Goal: Task Accomplishment & Management: Use online tool/utility

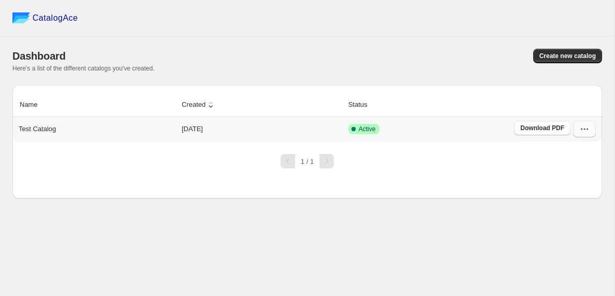
click at [582, 129] on icon "button" at bounding box center [584, 129] width 10 height 10
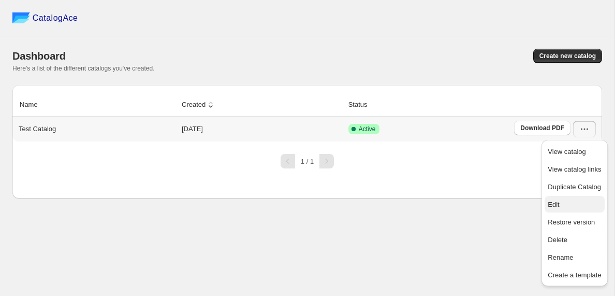
click at [550, 205] on span "Edit" at bounding box center [553, 204] width 11 height 8
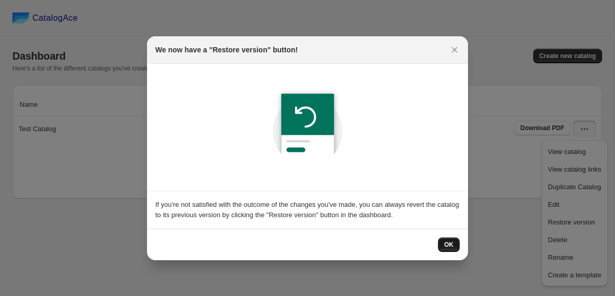
click at [445, 245] on span "OK" at bounding box center [448, 244] width 9 height 8
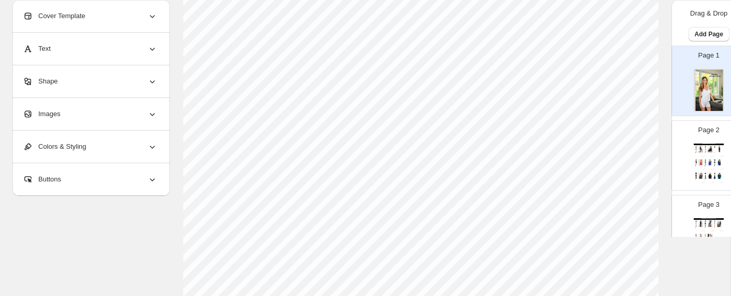
scroll to position [156, 15]
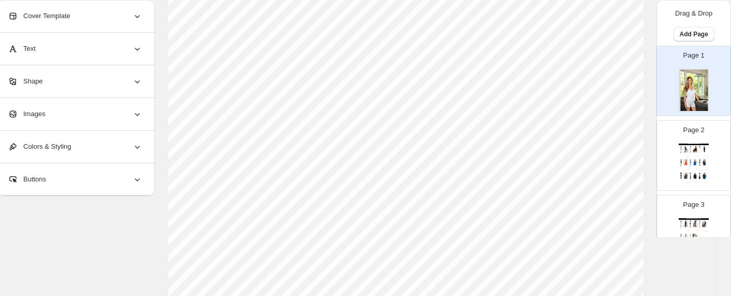
click at [614, 159] on div "Page 2 Wholesale Product Catalog-Tops Slumber Party Top... Navy, Black, Charcoa…" at bounding box center [689, 150] width 65 height 69
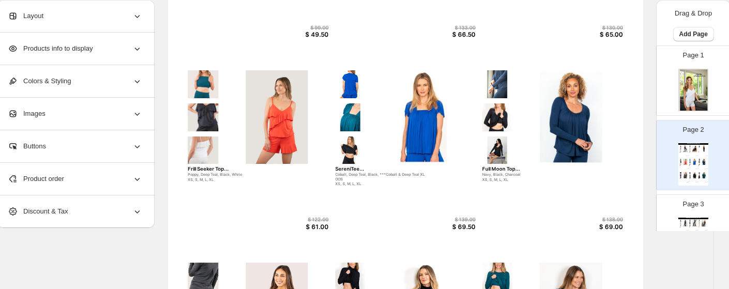
scroll to position [251, 15]
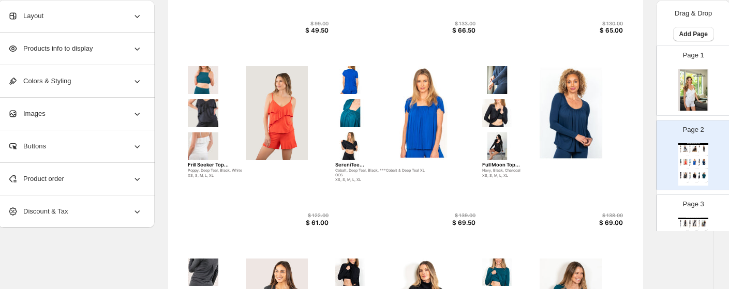
click at [100, 172] on div "Product order" at bounding box center [75, 179] width 135 height 32
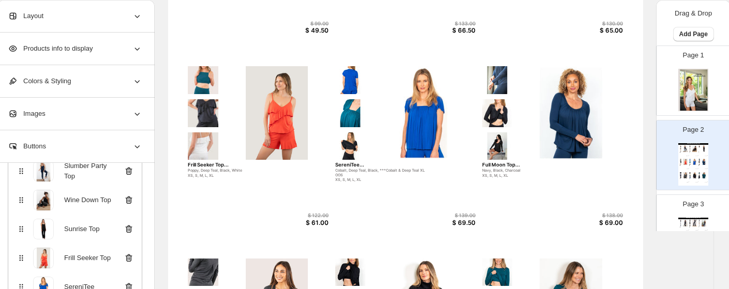
scroll to position [101, 0]
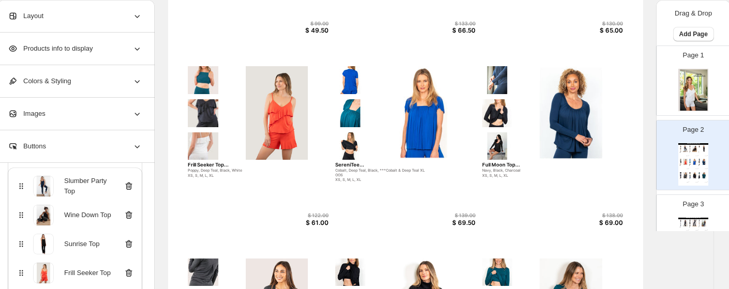
click at [125, 216] on icon at bounding box center [129, 215] width 10 height 10
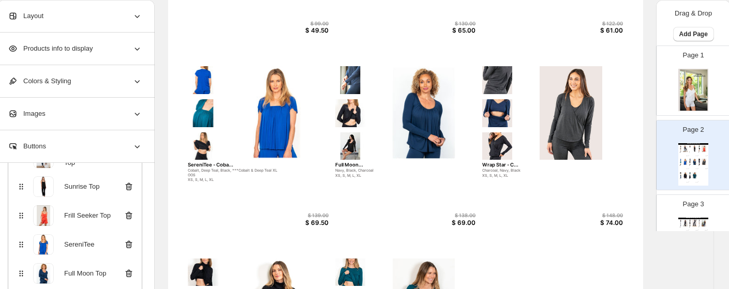
scroll to position [139, 0]
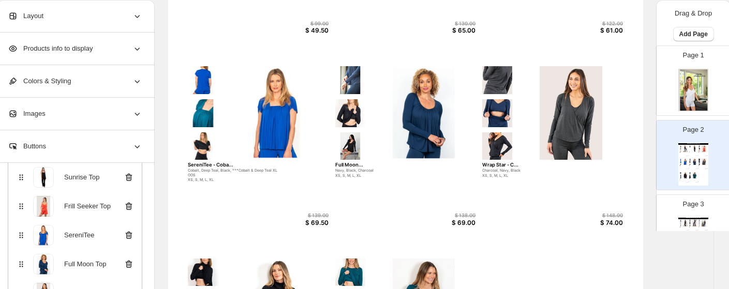
click at [128, 238] on icon at bounding box center [129, 235] width 10 height 10
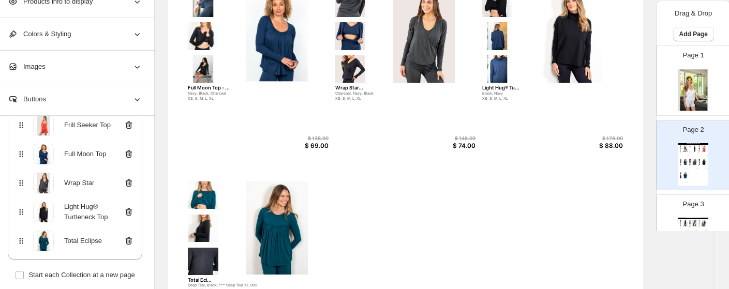
scroll to position [360, 15]
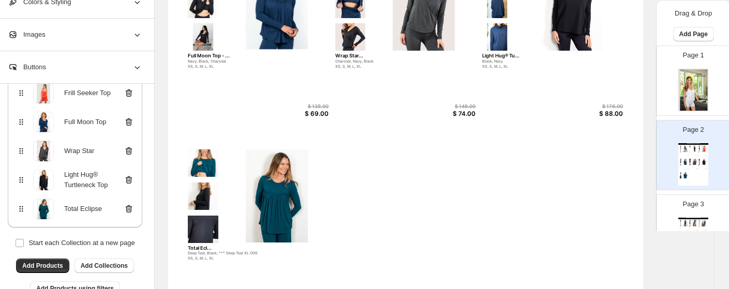
click at [131, 209] on icon at bounding box center [129, 209] width 7 height 8
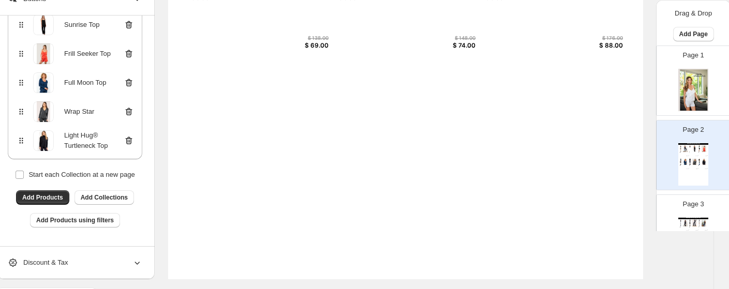
scroll to position [461, 15]
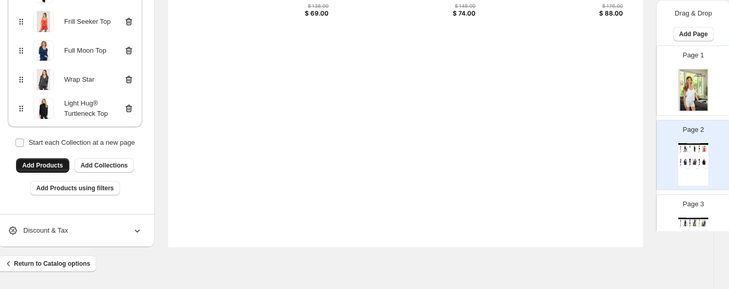
click at [48, 169] on button "Add Products" at bounding box center [42, 165] width 53 height 14
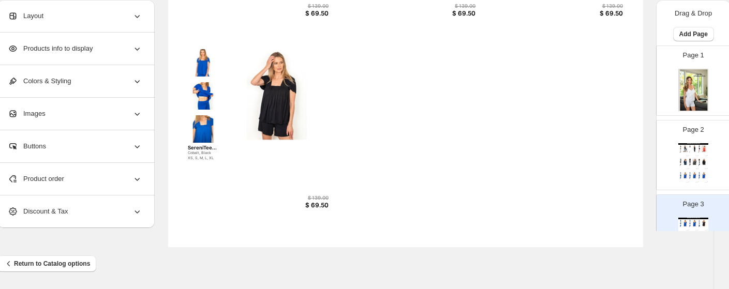
scroll to position [0, 0]
click at [45, 164] on div "**********" at bounding box center [75, 179] width 157 height 33
click at [43, 174] on span "Product order" at bounding box center [36, 179] width 56 height 10
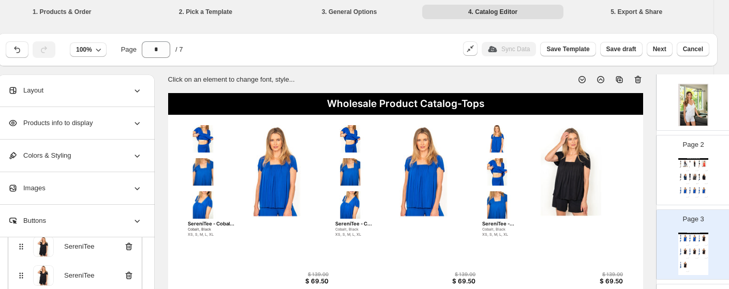
scroll to position [1, 15]
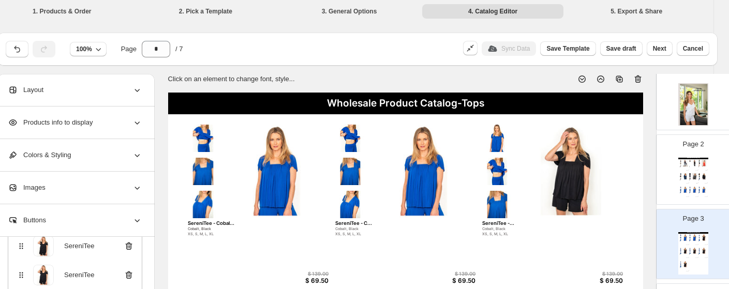
click at [614, 80] on icon at bounding box center [638, 79] width 10 height 10
type input "*"
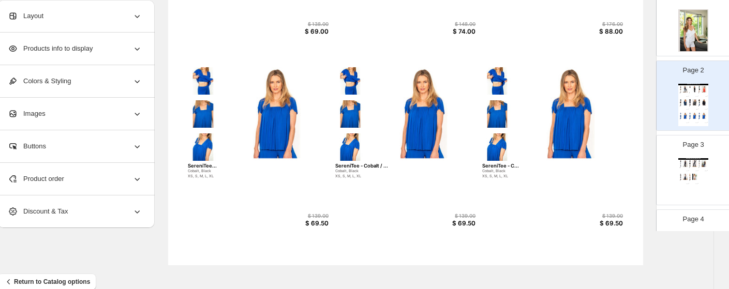
scroll to position [461, 13]
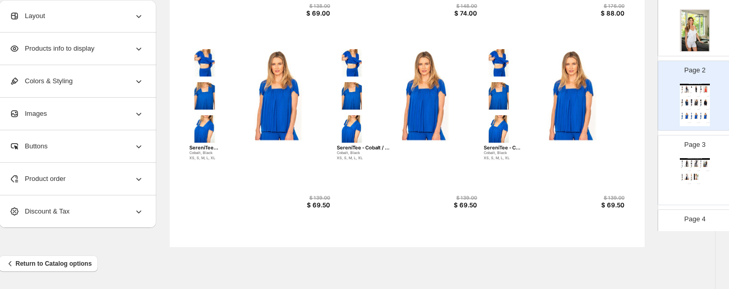
click at [554, 105] on img at bounding box center [573, 95] width 104 height 93
select select "*******"
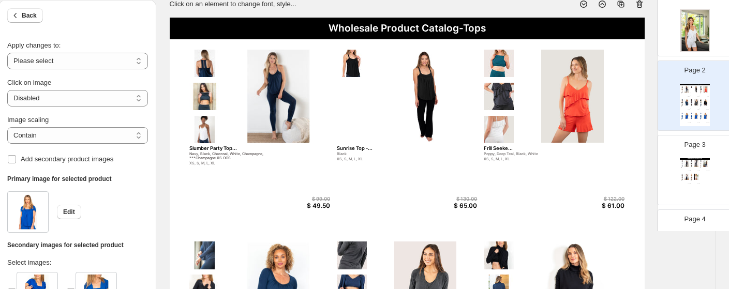
scroll to position [74, 13]
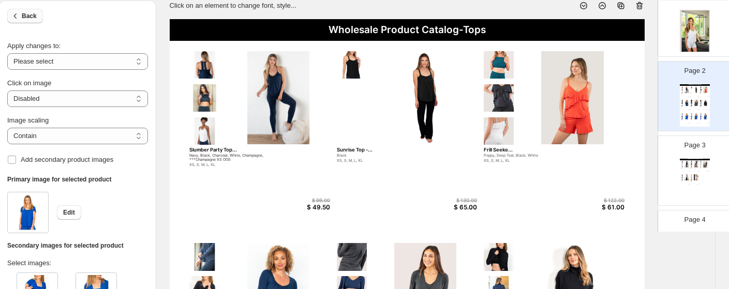
click at [34, 14] on span "Back" at bounding box center [29, 16] width 15 height 8
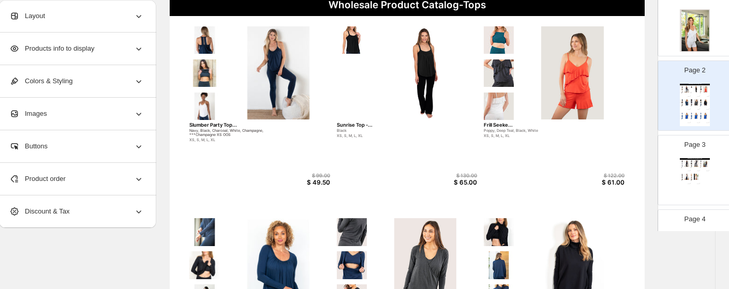
scroll to position [104, 13]
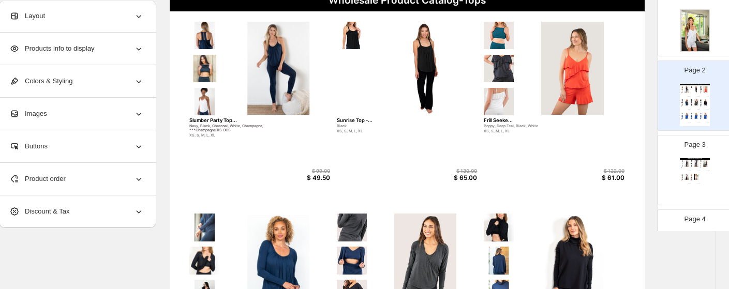
click at [68, 184] on div "Product order" at bounding box center [76, 179] width 135 height 32
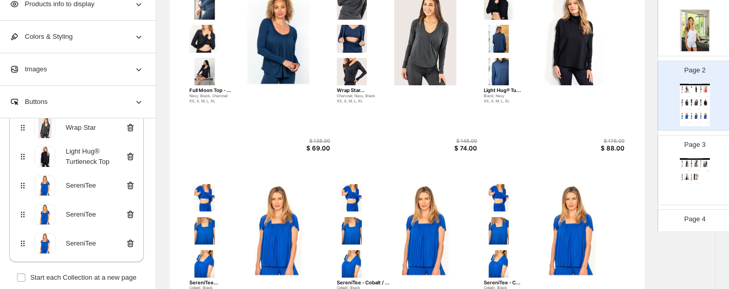
scroll to position [339, 13]
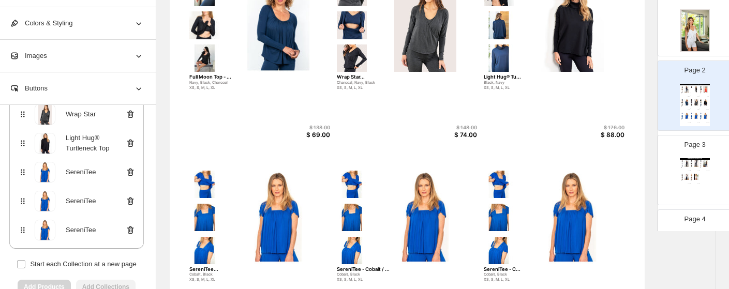
click at [128, 231] on icon at bounding box center [130, 230] width 7 height 8
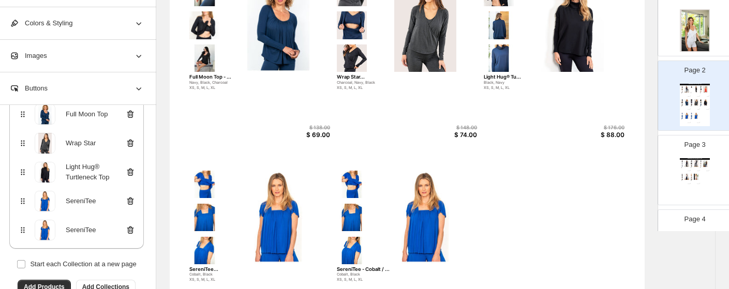
click at [130, 231] on icon at bounding box center [129, 230] width 1 height 3
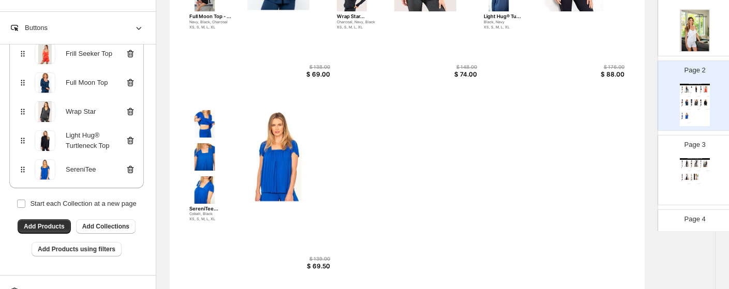
scroll to position [408, 13]
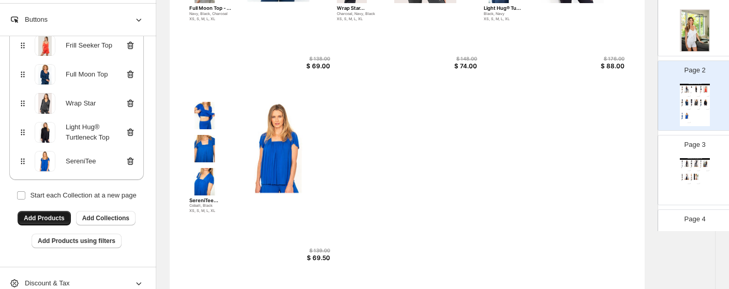
click at [50, 222] on span "Add Products" at bounding box center [44, 218] width 41 height 8
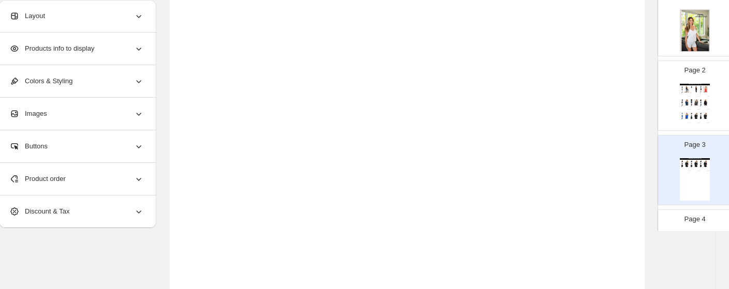
scroll to position [0, 0]
click at [122, 181] on div "Product order" at bounding box center [76, 179] width 135 height 32
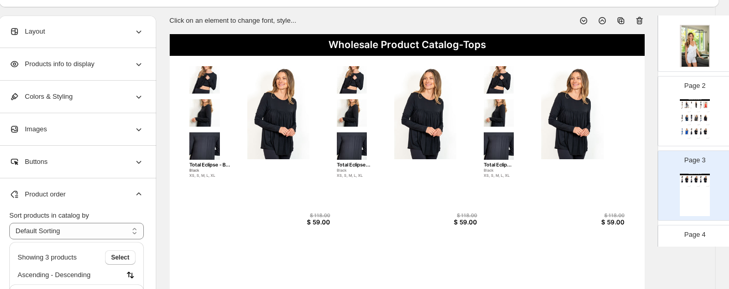
scroll to position [69, 13]
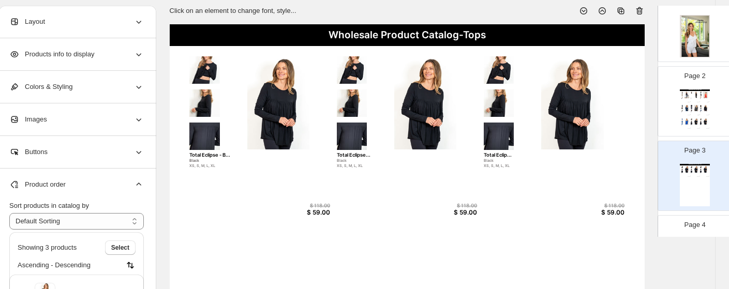
click at [614, 10] on icon at bounding box center [640, 11] width 10 height 10
type input "*"
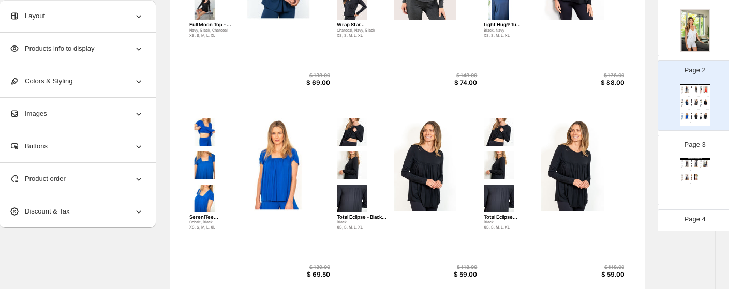
scroll to position [461, 13]
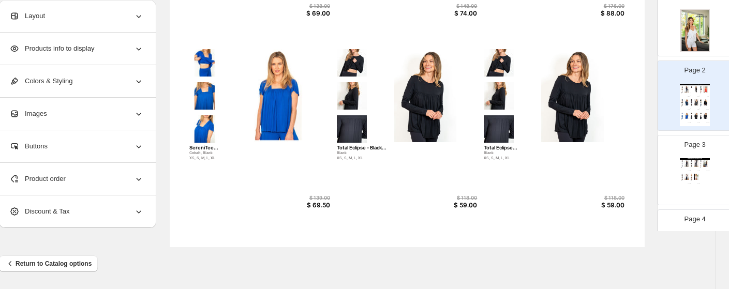
click at [62, 185] on div "Product order" at bounding box center [76, 179] width 135 height 32
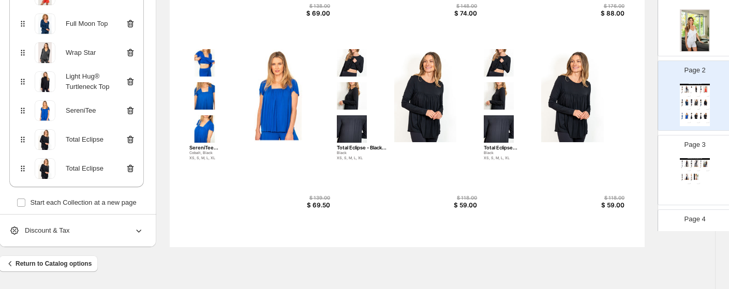
scroll to position [180, 0]
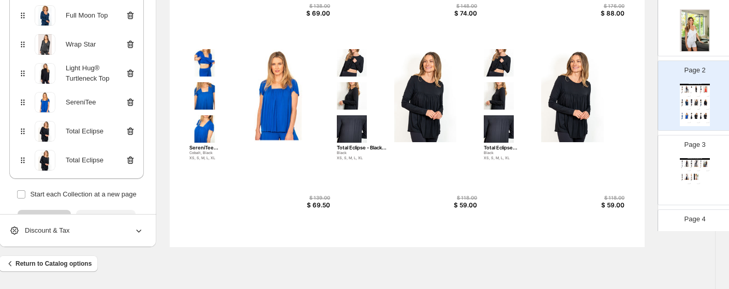
click at [134, 159] on icon at bounding box center [130, 160] width 10 height 10
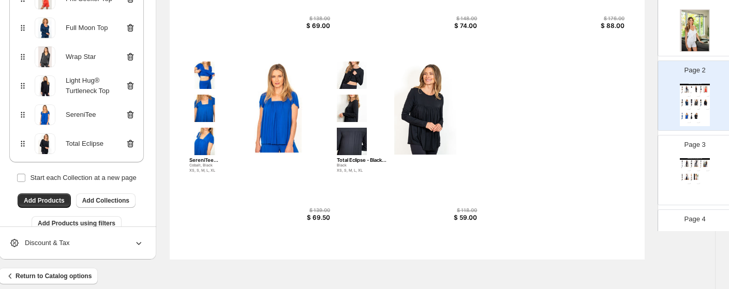
scroll to position [445, 13]
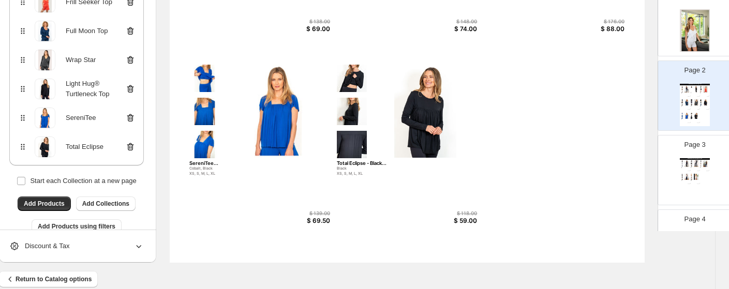
click at [350, 147] on img at bounding box center [352, 144] width 30 height 27
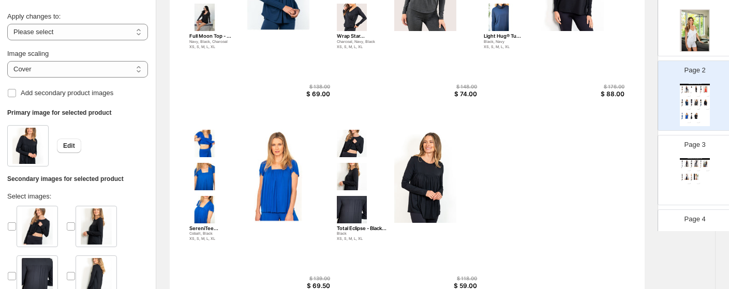
scroll to position [378, 13]
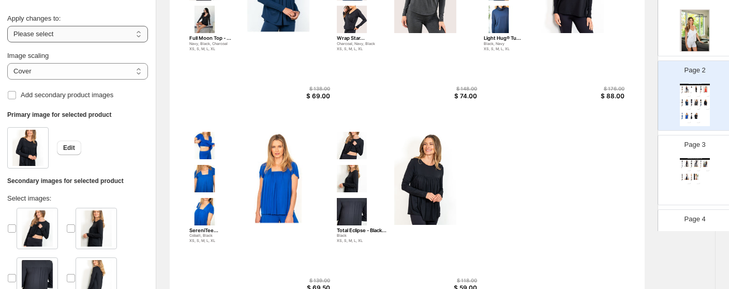
click at [80, 37] on select "**********" at bounding box center [77, 34] width 141 height 17
select select "**********"
click at [7, 26] on select "**********" at bounding box center [77, 34] width 141 height 17
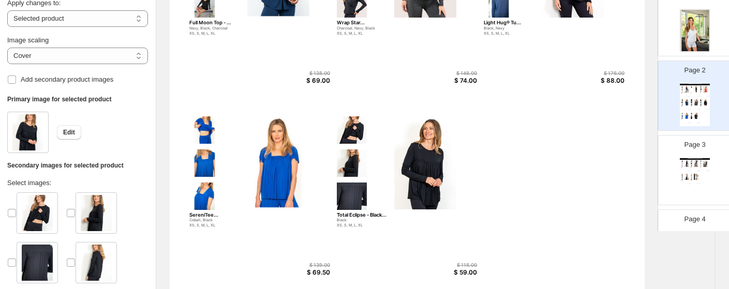
scroll to position [389, 13]
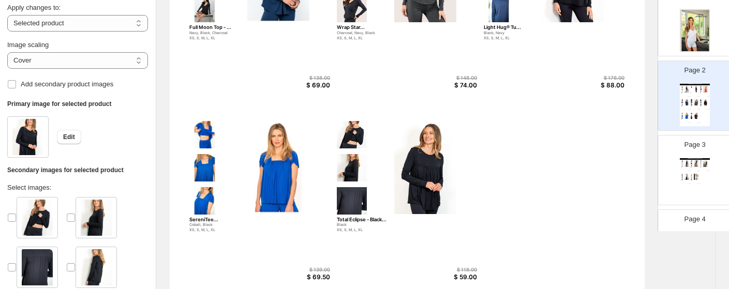
click at [215, 146] on img at bounding box center [204, 134] width 30 height 27
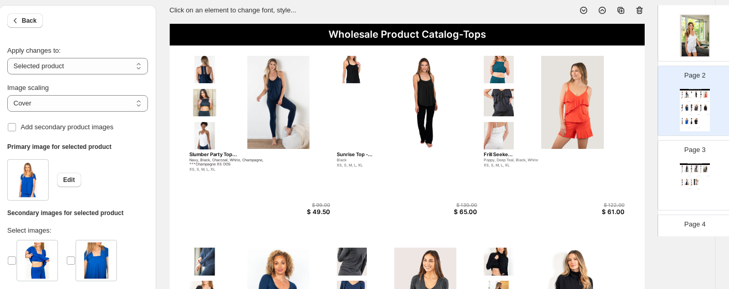
scroll to position [67, 13]
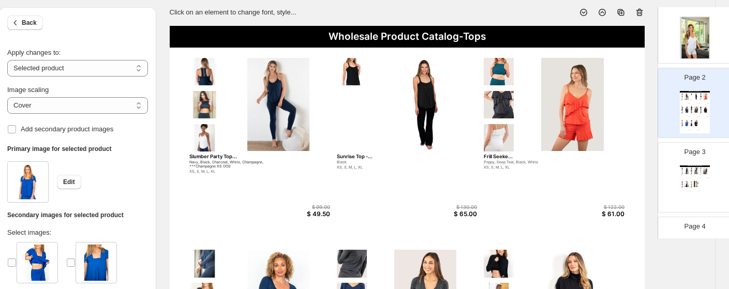
click at [357, 156] on div "Sunrise Top -..." at bounding box center [407, 157] width 141 height 6
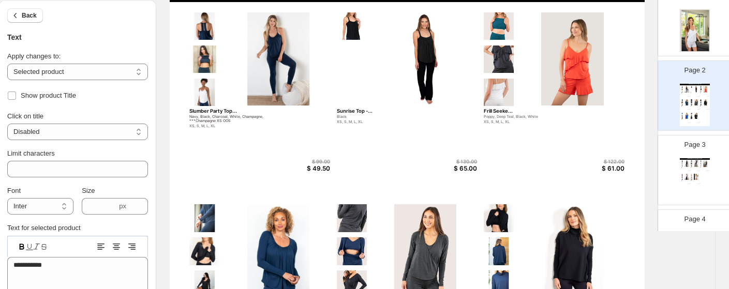
scroll to position [119, 13]
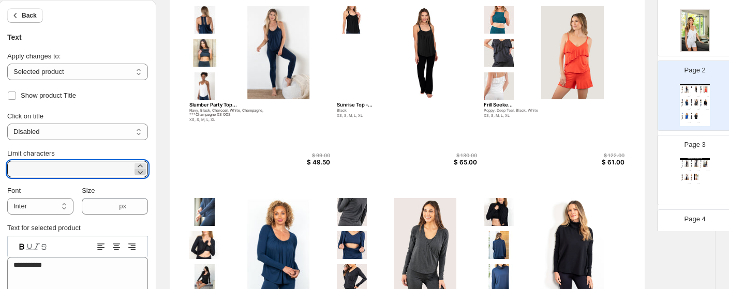
click at [139, 172] on icon at bounding box center [140, 172] width 5 height 3
type input "**"
click at [499, 102] on div "Frill Seeke..." at bounding box center [554, 105] width 141 height 6
type textarea "**********"
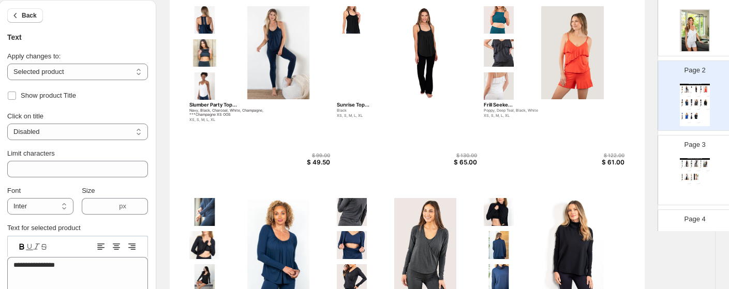
click at [502, 102] on div "Frill Seeke..." at bounding box center [554, 105] width 141 height 6
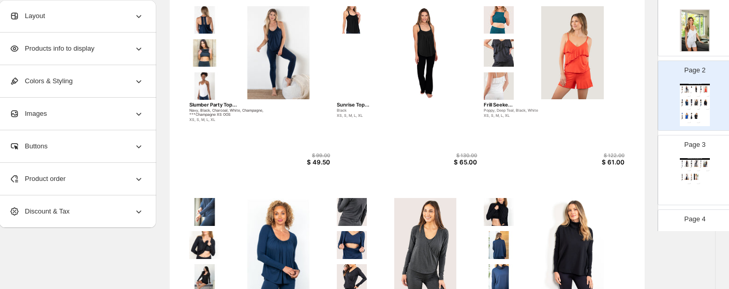
click at [496, 102] on div "Frill Seeke..." at bounding box center [554, 105] width 141 height 6
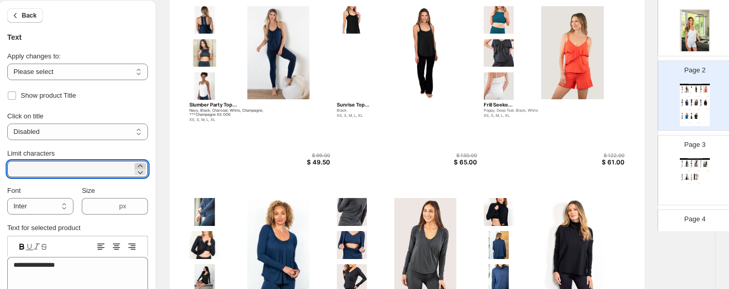
click at [141, 163] on icon at bounding box center [140, 166] width 10 height 10
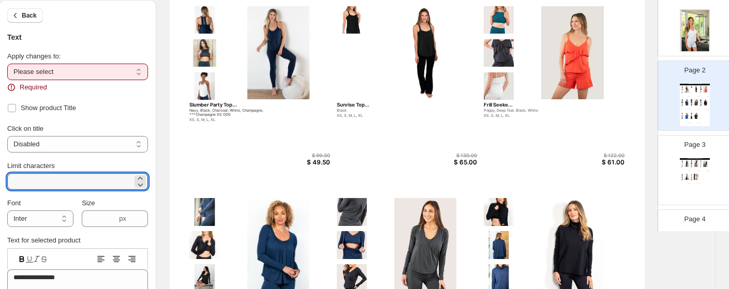
click at [105, 71] on select "**********" at bounding box center [77, 72] width 141 height 17
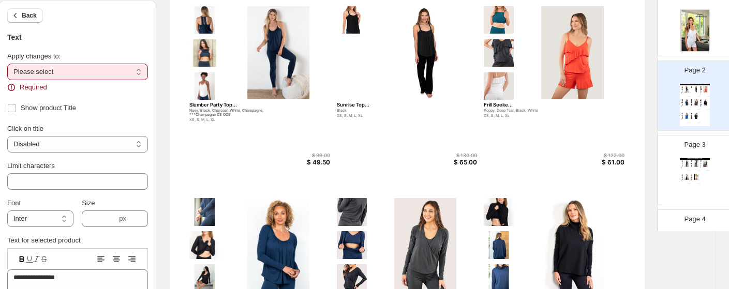
select select "**********"
click at [7, 64] on select "**********" at bounding box center [77, 72] width 141 height 17
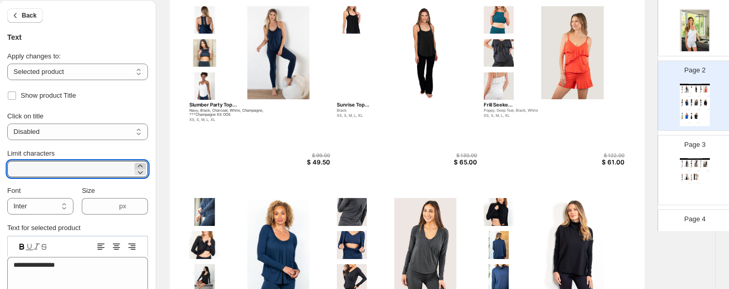
click at [138, 162] on icon at bounding box center [140, 166] width 10 height 10
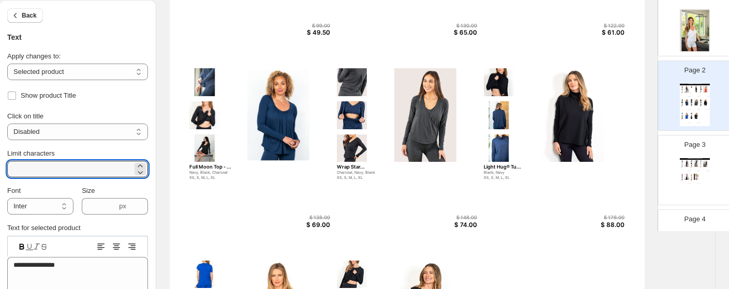
scroll to position [282, 13]
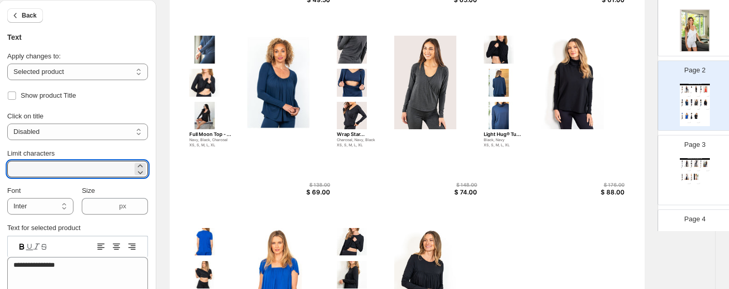
click at [211, 133] on div "Full Moon Top - ..." at bounding box center [259, 134] width 141 height 6
type input "**"
type textarea "**********"
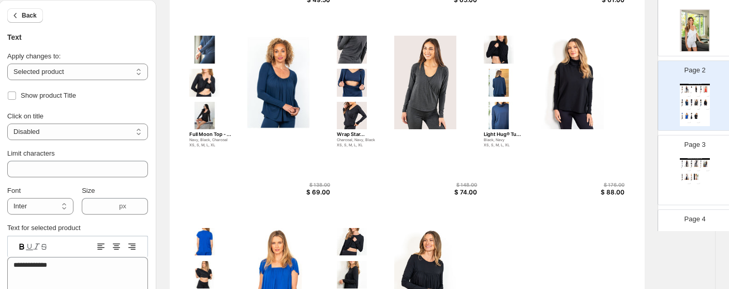
click at [211, 133] on div "Full Moon Top - ..." at bounding box center [259, 134] width 141 height 6
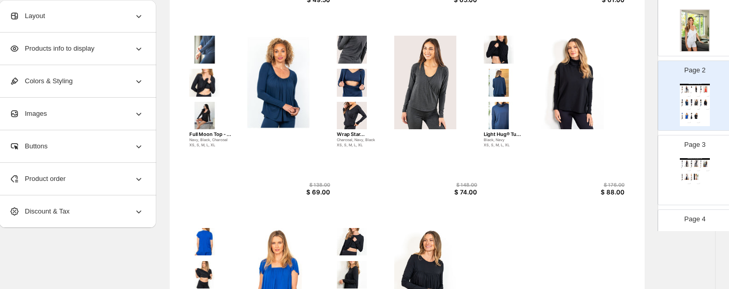
click at [211, 133] on div "Full Moon Top - ..." at bounding box center [259, 134] width 141 height 6
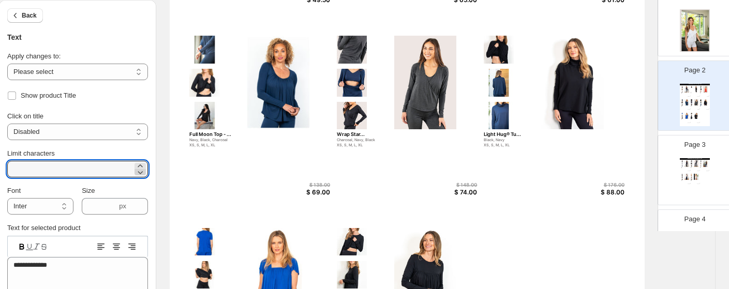
click at [142, 171] on icon at bounding box center [140, 172] width 5 height 3
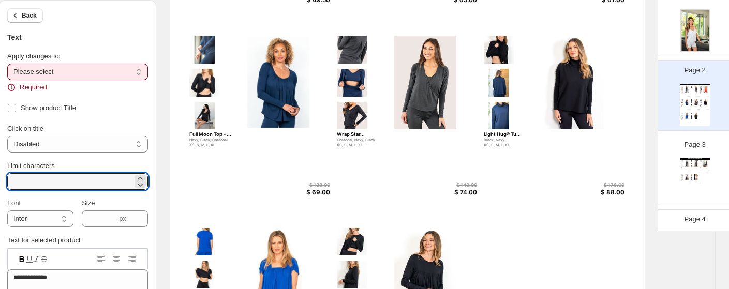
click at [113, 69] on select "**********" at bounding box center [77, 72] width 141 height 17
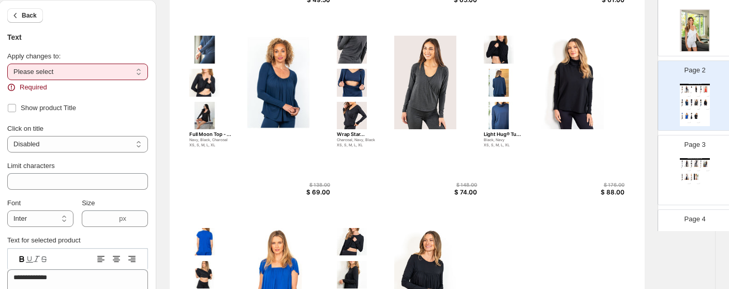
select select "**********"
click at [7, 64] on select "**********" at bounding box center [77, 72] width 141 height 17
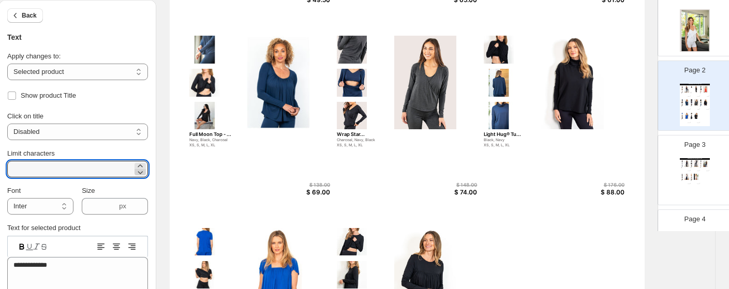
click at [138, 171] on icon at bounding box center [140, 172] width 10 height 10
type input "**"
click at [512, 132] on div "Light Hug® Tu..." at bounding box center [554, 134] width 141 height 6
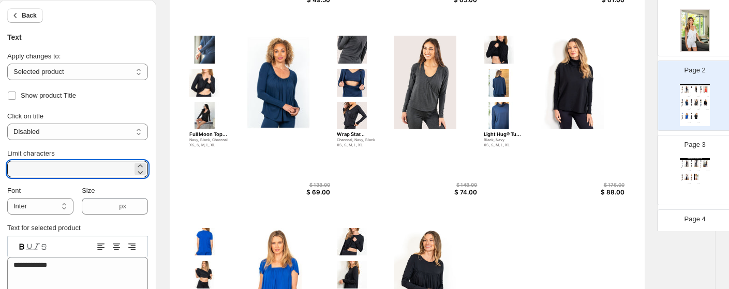
type textarea "**********"
click at [142, 165] on icon at bounding box center [140, 166] width 10 height 10
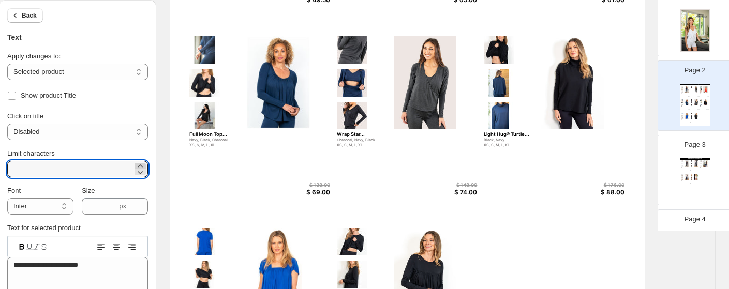
click at [142, 165] on icon at bounding box center [140, 166] width 10 height 10
type input "**"
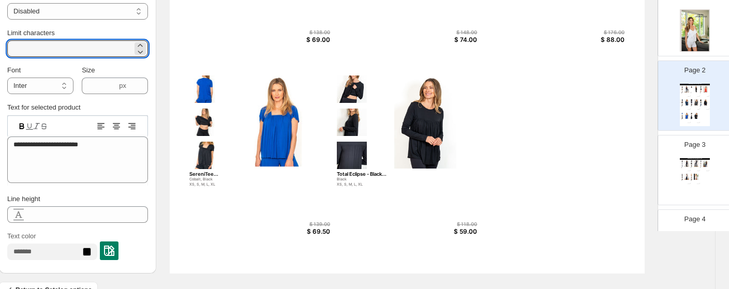
scroll to position [439, 13]
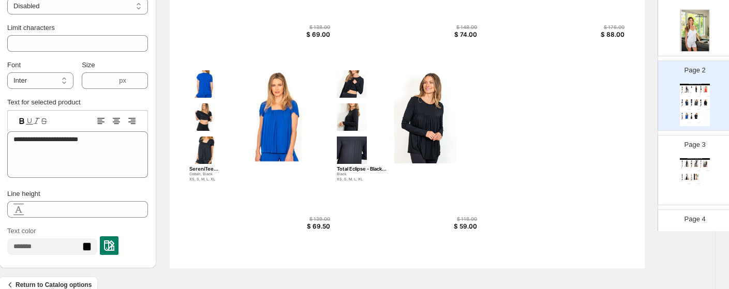
click at [381, 167] on div "Total Eclipse - Black..." at bounding box center [407, 169] width 141 height 6
type textarea "**********"
click at [381, 167] on div "Total Eclipse - Black..." at bounding box center [407, 169] width 141 height 6
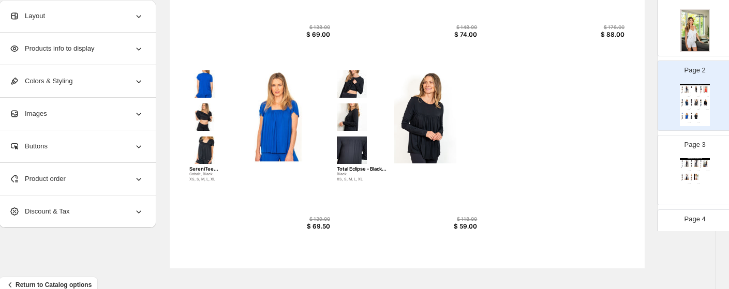
click at [381, 167] on div "Total Eclipse - Black..." at bounding box center [407, 169] width 141 height 6
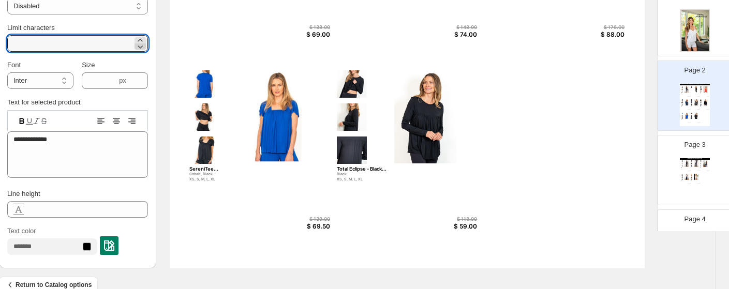
click at [140, 45] on icon at bounding box center [140, 46] width 10 height 10
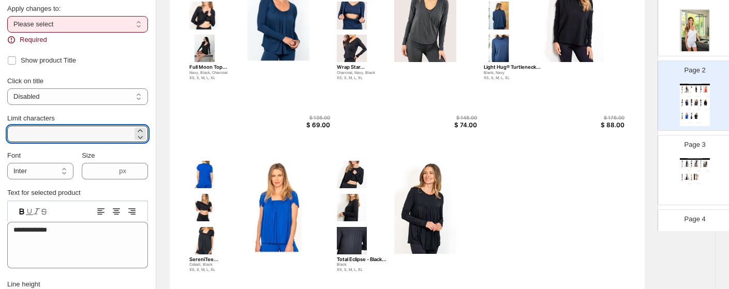
scroll to position [348, 13]
click at [106, 24] on select "**********" at bounding box center [77, 25] width 141 height 17
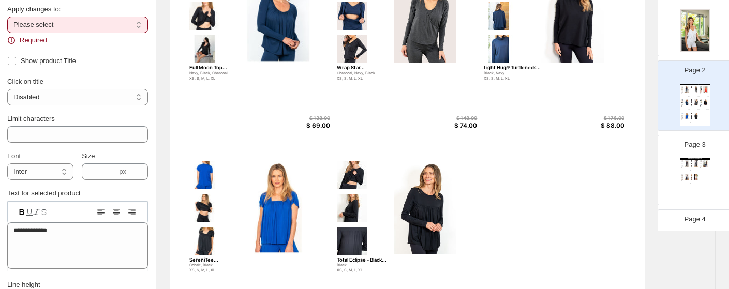
select select "**********"
click at [7, 28] on select "**********" at bounding box center [77, 25] width 141 height 17
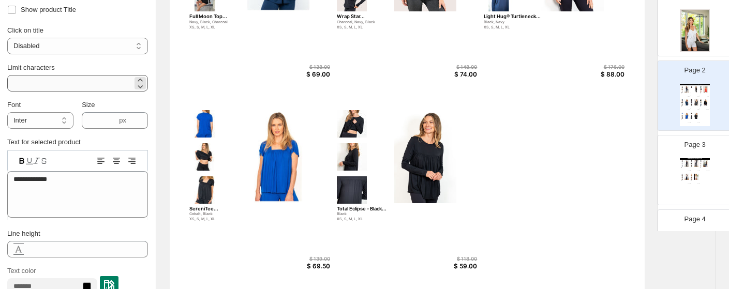
scroll to position [402, 13]
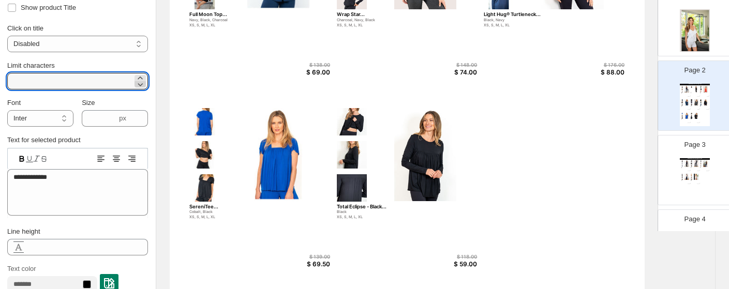
click at [142, 86] on icon at bounding box center [140, 84] width 10 height 10
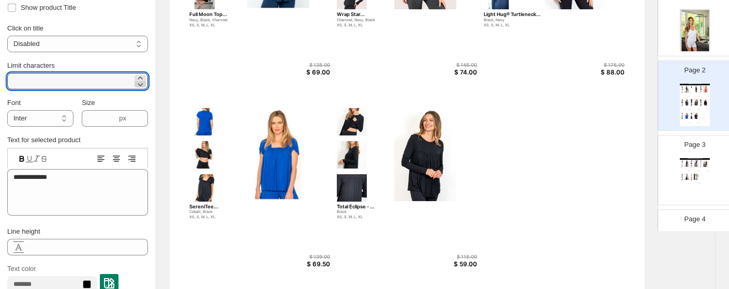
click at [142, 86] on icon at bounding box center [140, 84] width 10 height 10
type input "**"
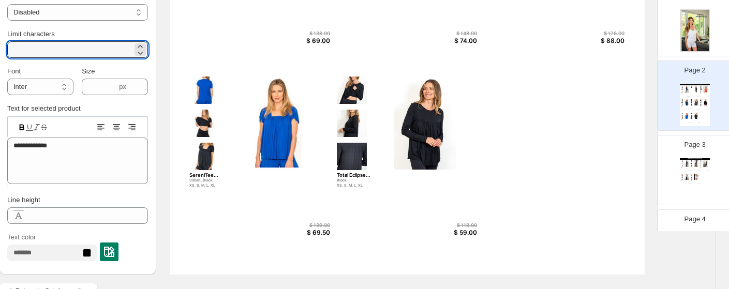
scroll to position [461, 13]
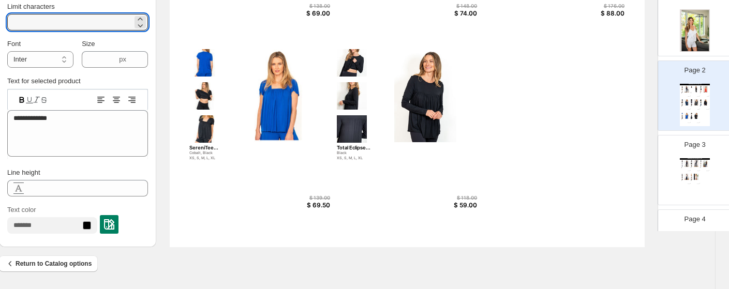
click at [614, 163] on div "Page 3 Wholesale Product Catalog-Bottoms Happy Hour Pant ... Black, Navy XS, S,…" at bounding box center [690, 165] width 65 height 69
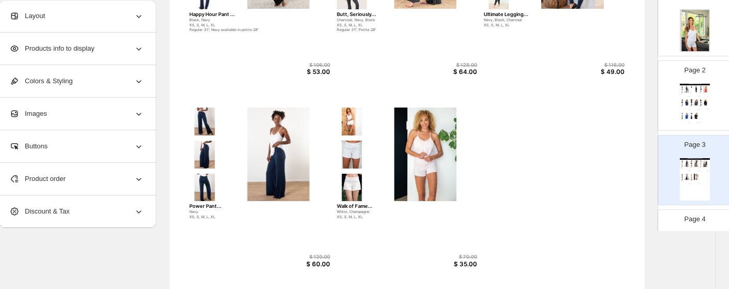
scroll to position [228, 13]
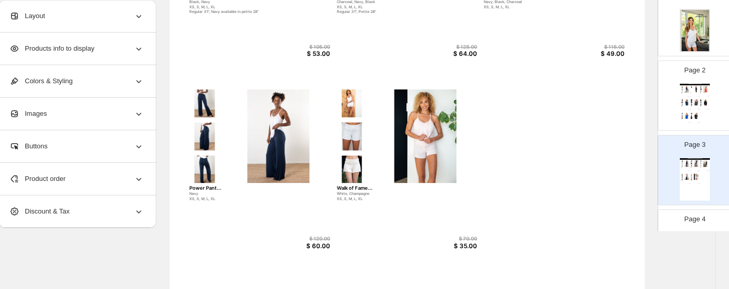
click at [34, 184] on div "Product order" at bounding box center [76, 179] width 135 height 32
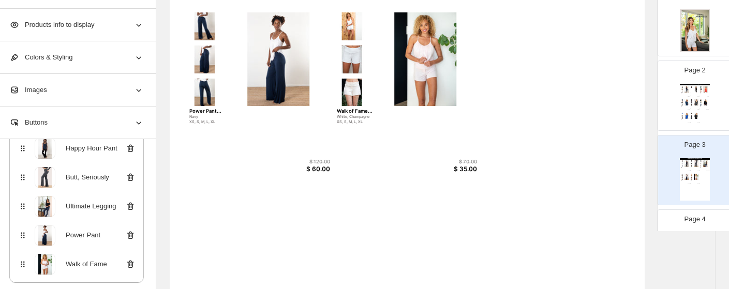
scroll to position [311, 13]
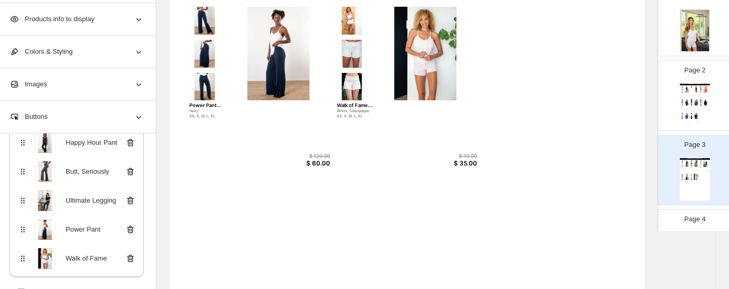
click at [127, 227] on icon at bounding box center [130, 230] width 7 height 8
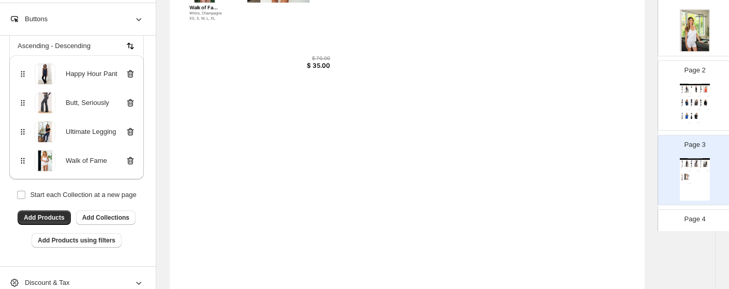
scroll to position [461, 13]
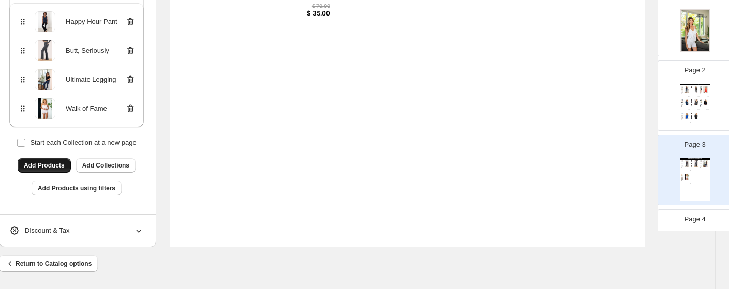
click at [57, 162] on span "Add Products" at bounding box center [44, 165] width 41 height 8
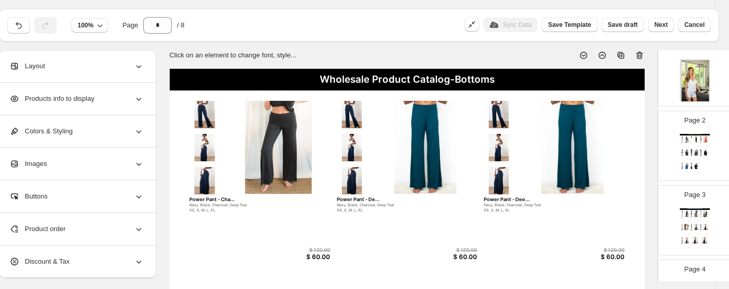
scroll to position [23, 13]
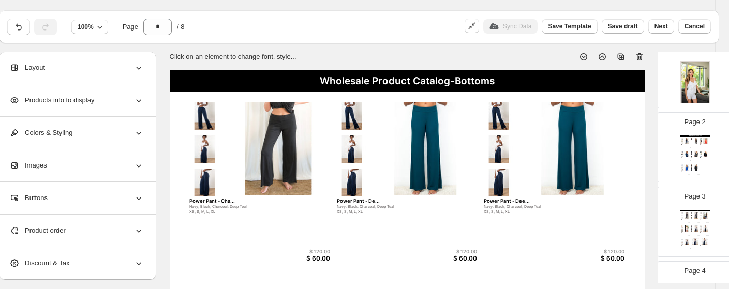
click at [614, 54] on icon at bounding box center [639, 57] width 7 height 8
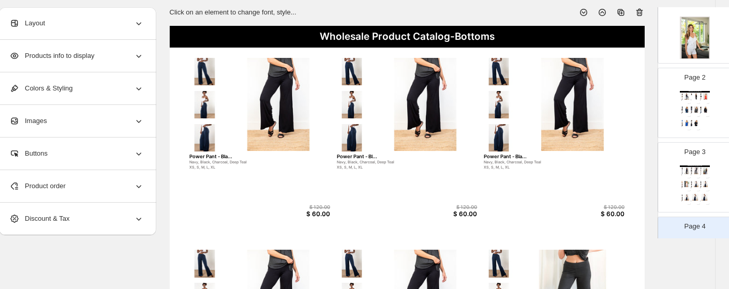
scroll to position [50, 13]
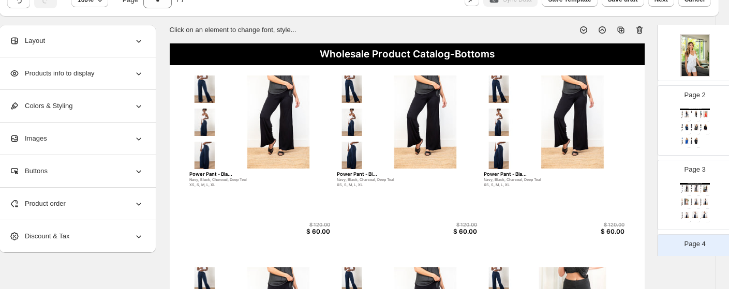
click at [614, 28] on icon at bounding box center [640, 30] width 10 height 10
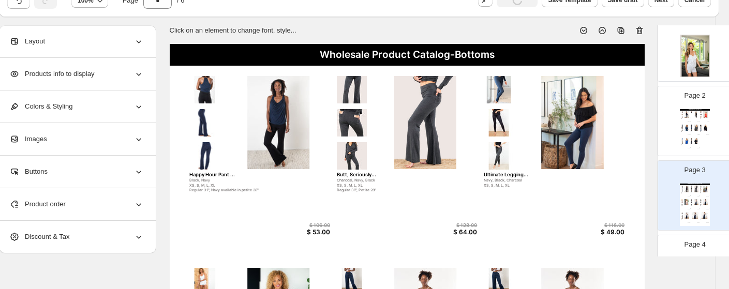
scroll to position [0, 13]
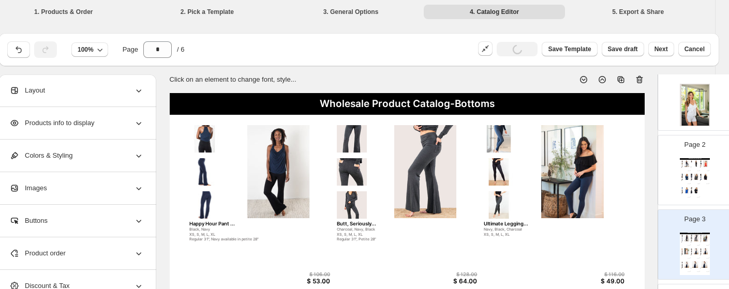
click at [614, 81] on icon at bounding box center [638, 80] width 1 height 3
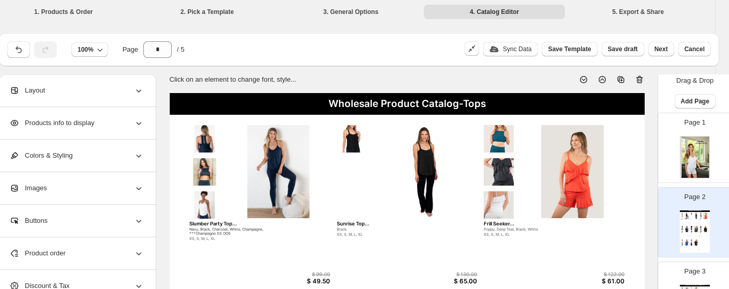
scroll to position [0, 0]
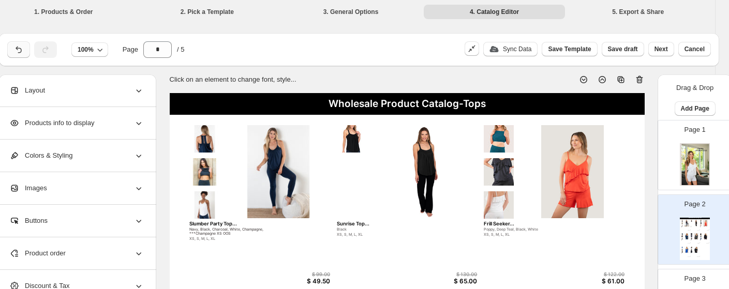
click at [18, 50] on icon "button" at bounding box center [18, 50] width 10 height 10
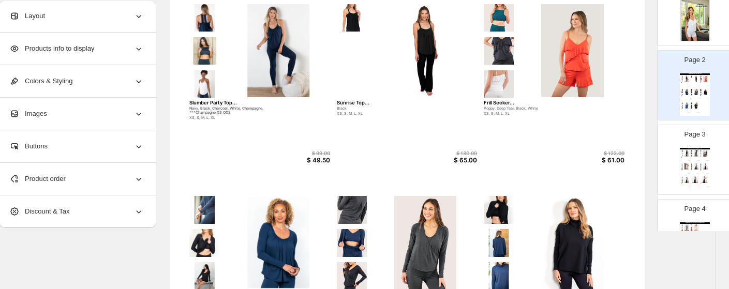
scroll to position [96, 0]
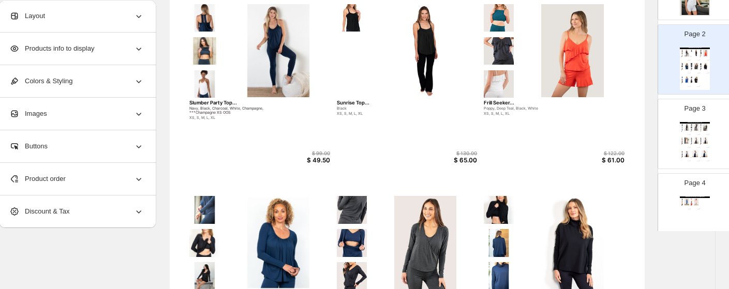
click at [614, 139] on img at bounding box center [696, 141] width 7 height 6
type input "*"
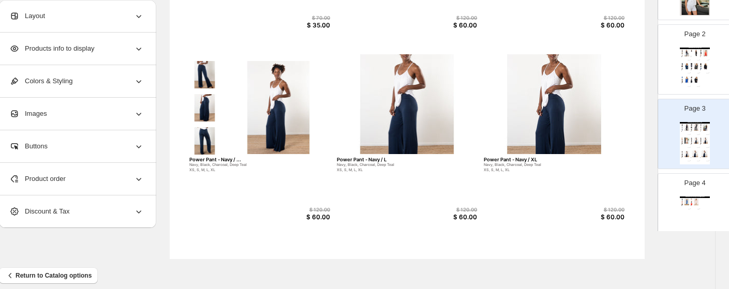
scroll to position [461, 13]
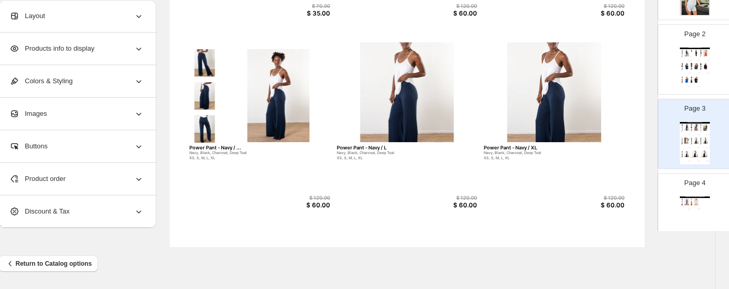
click at [53, 185] on div "Product order" at bounding box center [76, 179] width 135 height 32
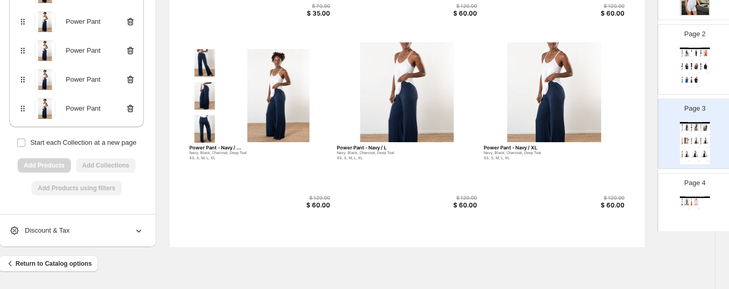
click at [130, 111] on icon at bounding box center [130, 109] width 7 height 8
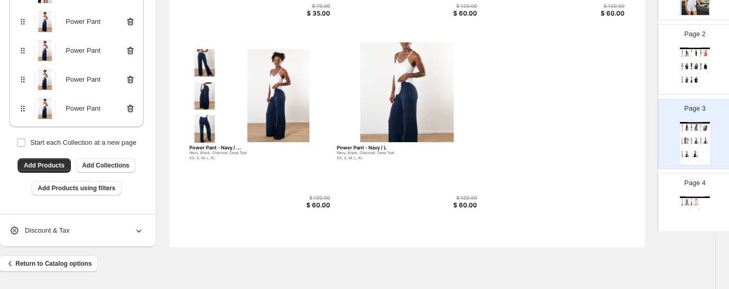
click at [130, 107] on icon at bounding box center [130, 109] width 10 height 10
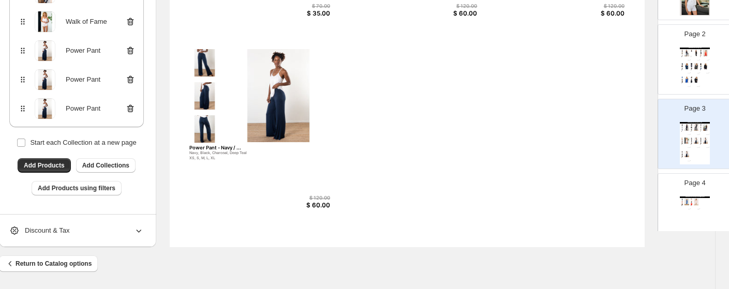
click at [130, 107] on icon at bounding box center [130, 109] width 10 height 10
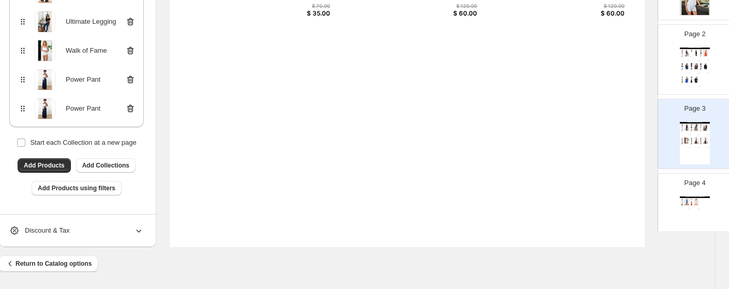
scroll to position [144, 0]
click at [130, 107] on icon at bounding box center [130, 109] width 10 height 10
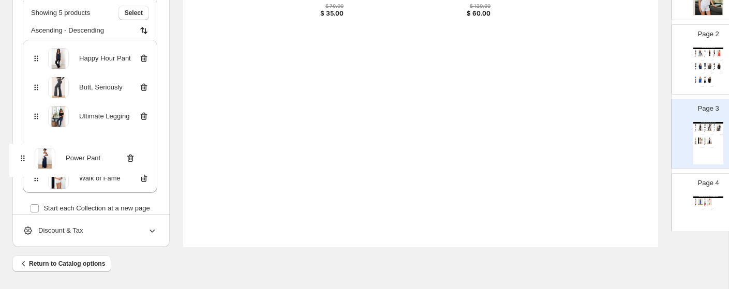
scroll to position [51, 0]
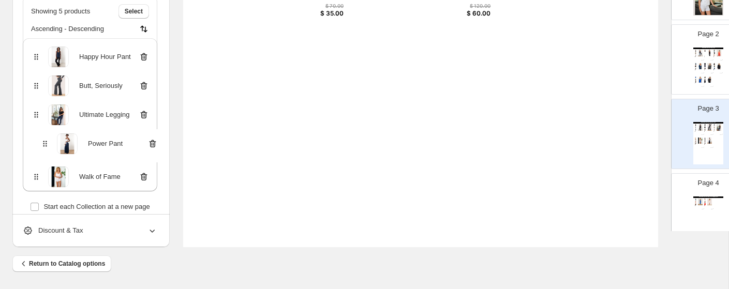
drag, startPoint x: 21, startPoint y: 176, endPoint x: 42, endPoint y: 142, distance: 39.8
click at [42, 142] on div "Happy Hour Pant Butt, Seriously Ultimate Legging Walk of Fame Power Pant" at bounding box center [90, 114] width 135 height 153
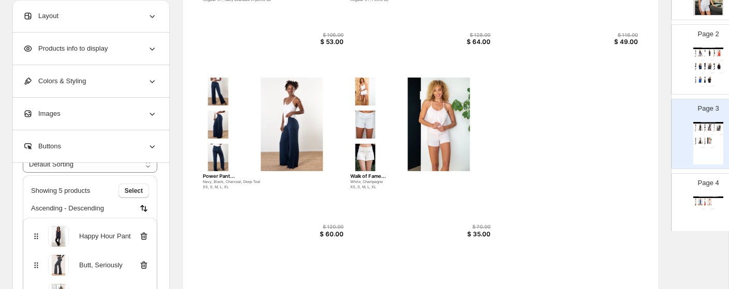
scroll to position [239, 0]
click at [222, 105] on img at bounding box center [218, 91] width 30 height 27
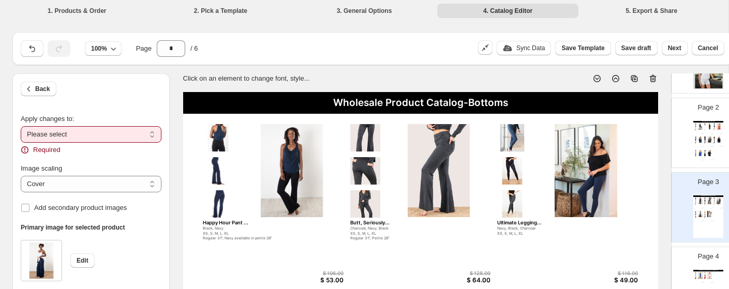
scroll to position [0, 0]
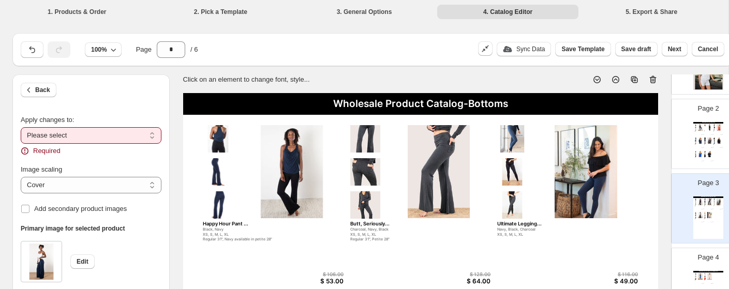
click at [77, 140] on select "**********" at bounding box center [91, 135] width 141 height 17
select select "**********"
click at [21, 127] on select "**********" at bounding box center [91, 135] width 141 height 17
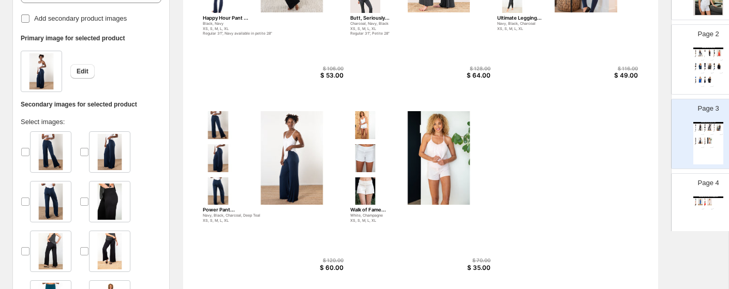
scroll to position [237, 0]
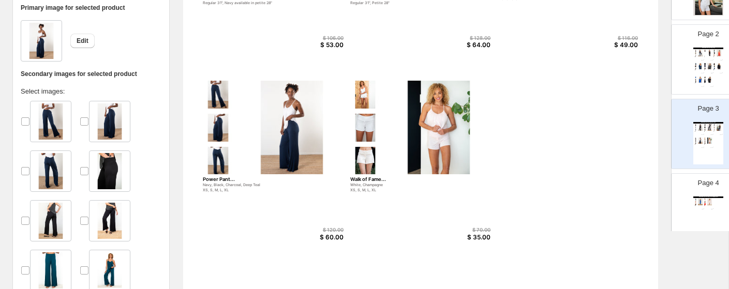
click at [79, 119] on div at bounding box center [50, 121] width 59 height 41
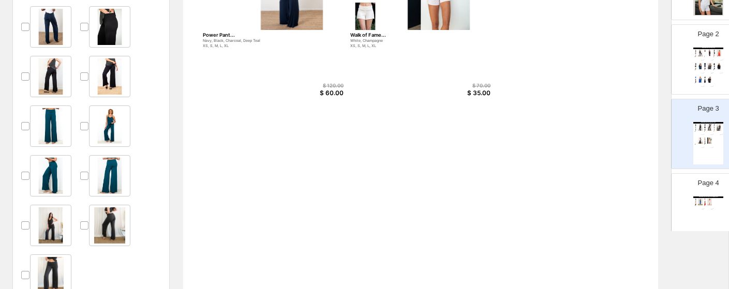
scroll to position [415, 0]
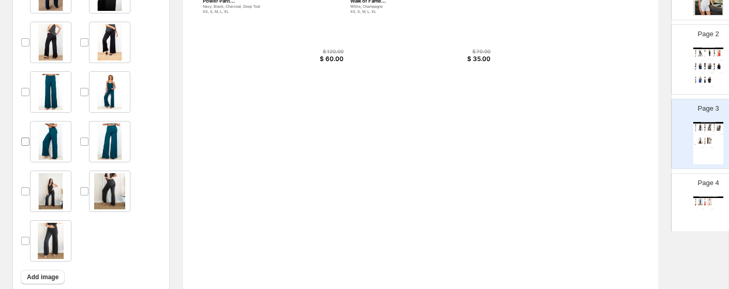
click at [24, 137] on span at bounding box center [25, 141] width 9 height 9
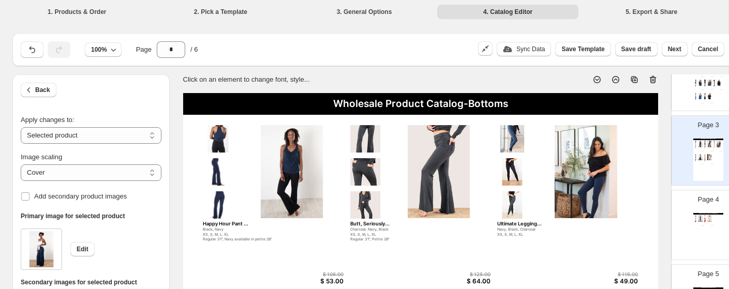
scroll to position [169, 0]
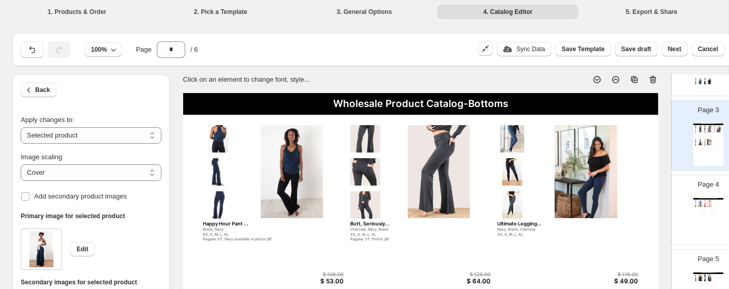
click at [614, 207] on div "Lover Nightgown..." at bounding box center [699, 207] width 9 height 1
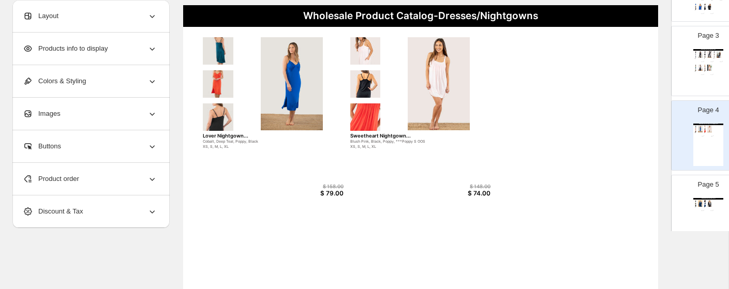
scroll to position [93, 0]
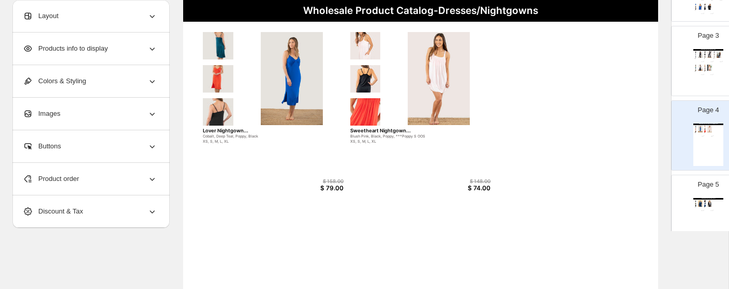
click at [614, 198] on div "Page 5 Wholesale Product Catalog-Layers The Soho ... Navy, Black XS, S, M, L, X…" at bounding box center [704, 205] width 65 height 69
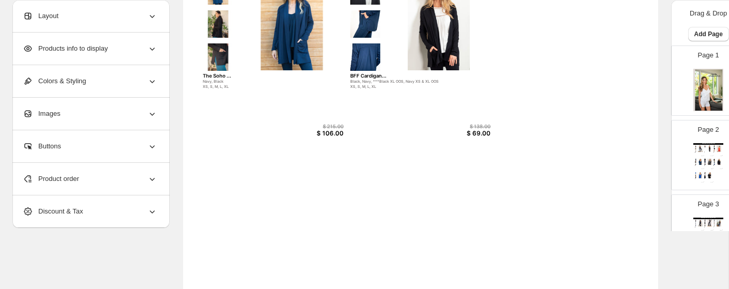
scroll to position [129, 0]
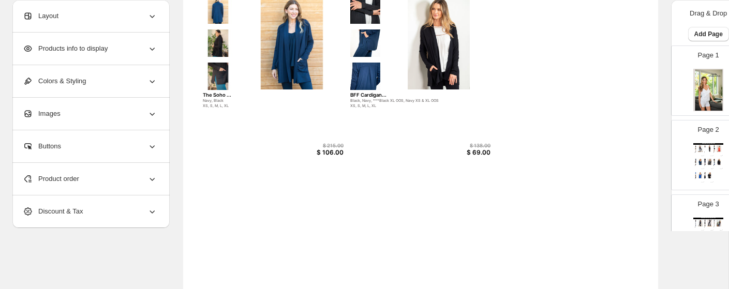
click at [614, 100] on img at bounding box center [709, 90] width 30 height 42
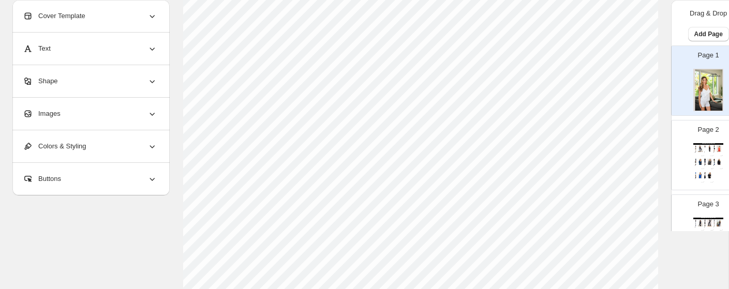
scroll to position [233, 0]
click at [614, 163] on div "Page 2 Wholesale Product Catalog-Tops Slumber Party Top... Navy, Black, Charcoa…" at bounding box center [704, 150] width 65 height 69
type input "*"
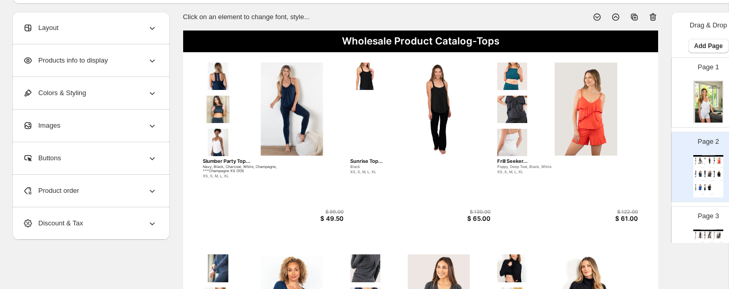
scroll to position [66, 0]
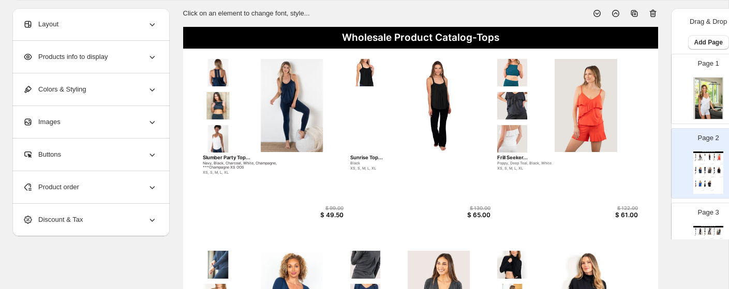
click at [104, 187] on div "Product order" at bounding box center [90, 187] width 135 height 32
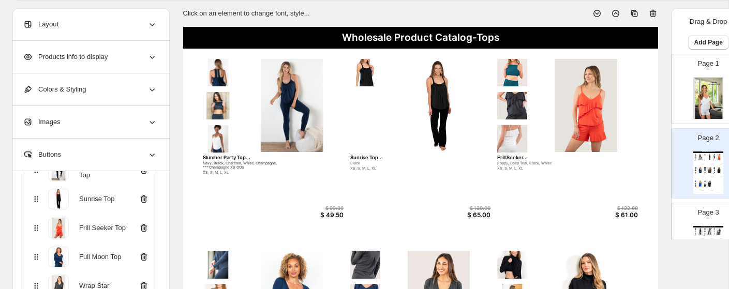
scroll to position [122, 0]
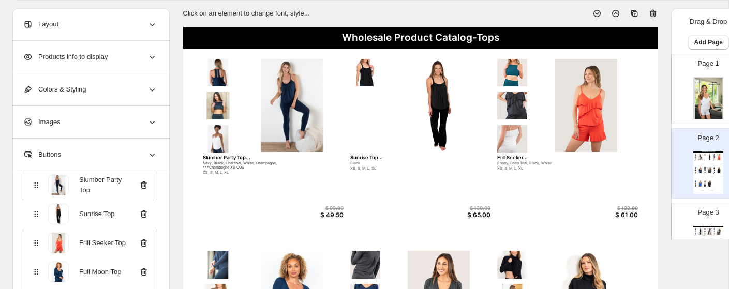
drag, startPoint x: 35, startPoint y: 202, endPoint x: 35, endPoint y: 216, distance: 14.0
click at [35, 216] on div "Slumber Party Top Sunrise Top Frill Seeker Top Full Moon Top Wrap Star Light Hu…" at bounding box center [90, 287] width 135 height 240
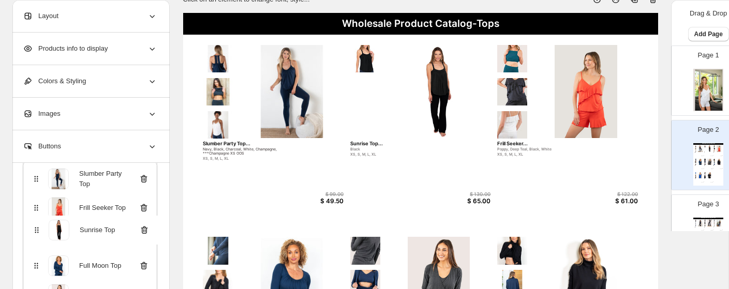
drag, startPoint x: 35, startPoint y: 214, endPoint x: 36, endPoint y: 235, distance: 20.7
click at [36, 235] on div "Slumber Party Top Sunrise Top Frill Seeker Top Full Moon Top Wrap Star Light Hu…" at bounding box center [90, 280] width 135 height 240
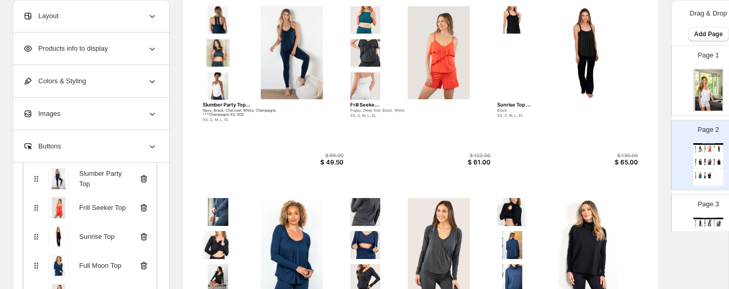
scroll to position [121, 0]
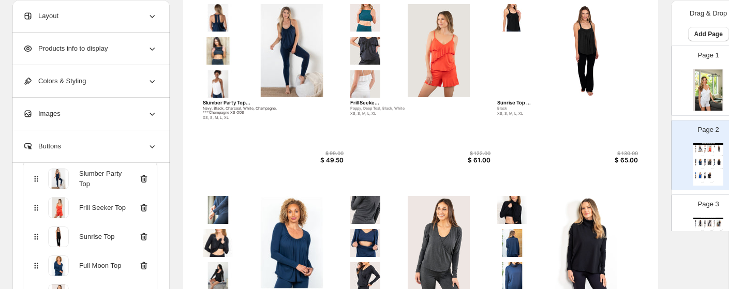
click at [370, 99] on div "Wholesale Product Catalog-Tops Slumber Party Top... Navy, Black, Charcoal, Whit…" at bounding box center [420, 279] width 475 height 615
click at [369, 102] on div "Frill Seeke..." at bounding box center [420, 103] width 141 height 6
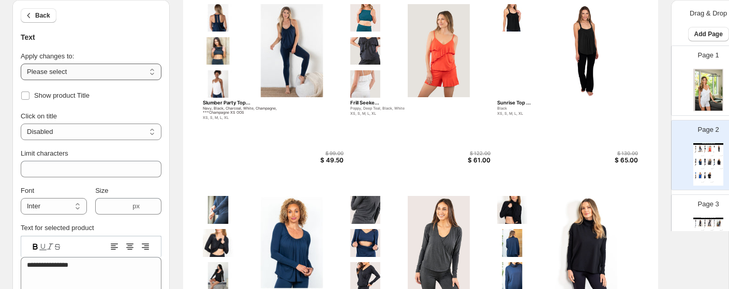
click at [115, 72] on select "**********" at bounding box center [91, 72] width 141 height 17
select select "**********"
click at [21, 64] on select "**********" at bounding box center [91, 72] width 141 height 17
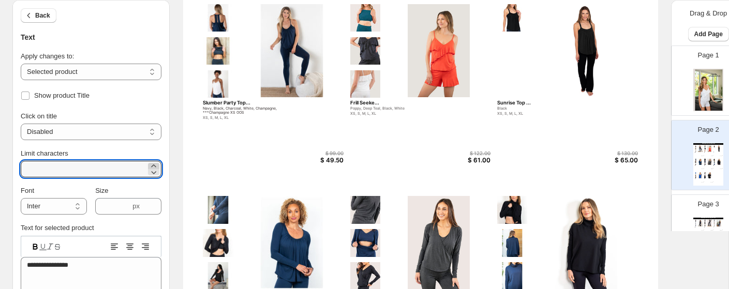
click at [155, 165] on icon at bounding box center [153, 166] width 5 height 3
type input "**"
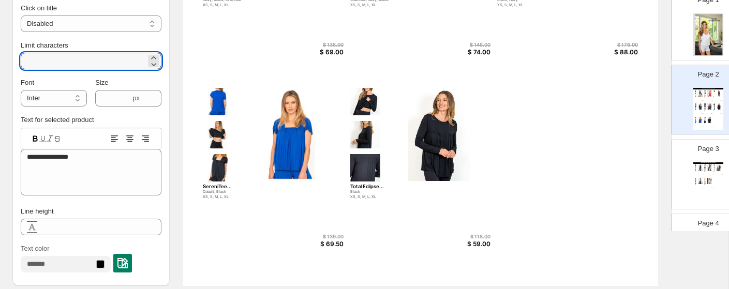
scroll to position [57, 0]
click at [614, 157] on div "Page 3 Wholesale Product Catalog-Bottoms Happy Hour Pant ... Black, Navy XS, S,…" at bounding box center [704, 168] width 65 height 69
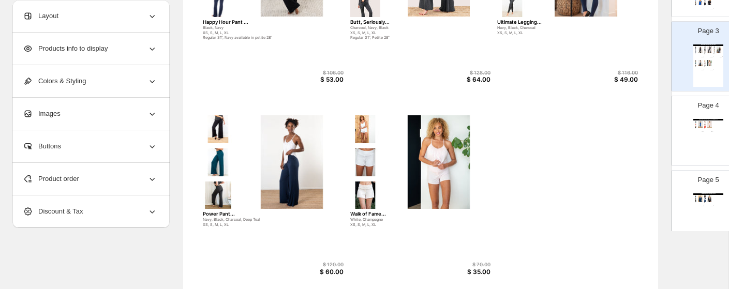
scroll to position [174, 0]
click at [614, 149] on div "Wholesale Product Catalog-Dresses/Nightgowns Lover Nightgown... Cobalt, Deep Te…" at bounding box center [709, 139] width 30 height 42
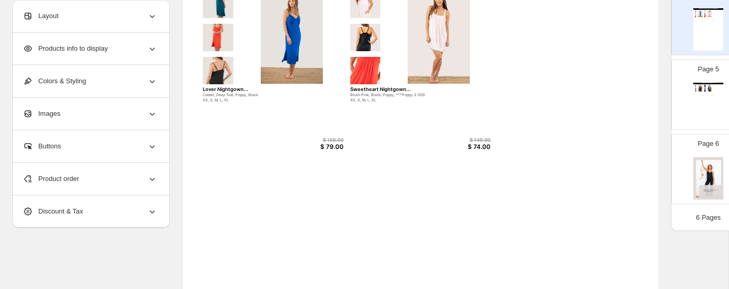
scroll to position [141, 0]
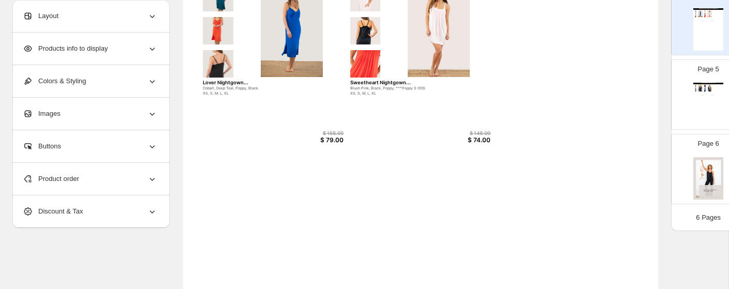
click at [614, 120] on div "Page 5 Wholesale Product Catalog-Layers The Soho ... Navy, Black XS, S, M, L, X…" at bounding box center [704, 90] width 65 height 69
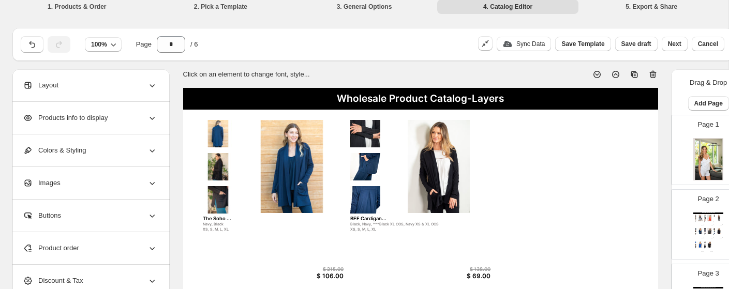
scroll to position [0, 0]
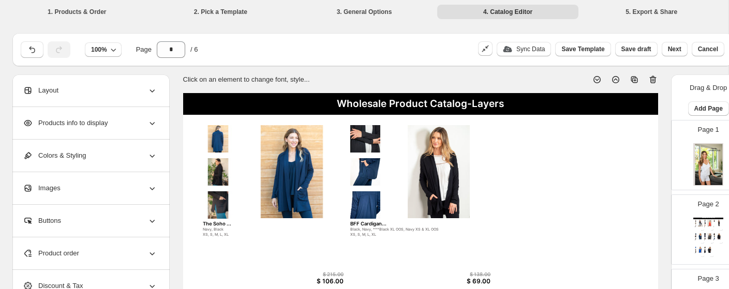
click at [614, 224] on div "Page 2 Wholesale Product Catalog-Tops Slumber Party Top... Navy, Black, Charcoa…" at bounding box center [704, 225] width 65 height 69
type input "*"
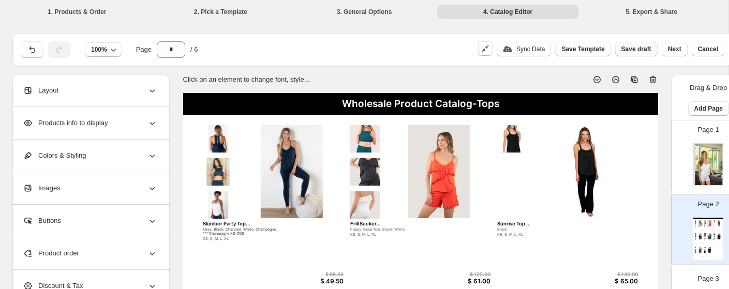
click at [614, 47] on span "Save draft" at bounding box center [637, 49] width 30 height 8
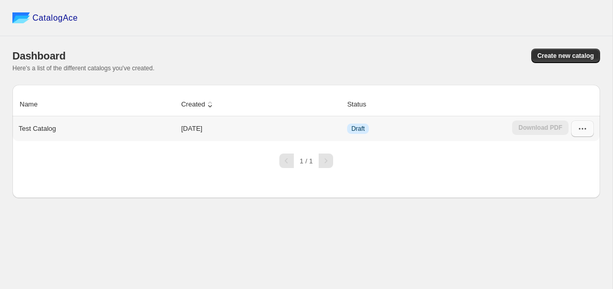
click at [581, 127] on icon "button" at bounding box center [583, 129] width 10 height 10
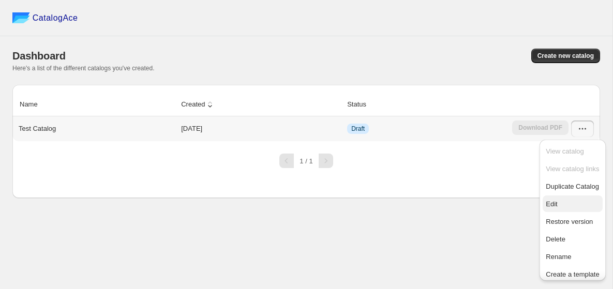
click at [553, 204] on span "Edit" at bounding box center [551, 204] width 11 height 8
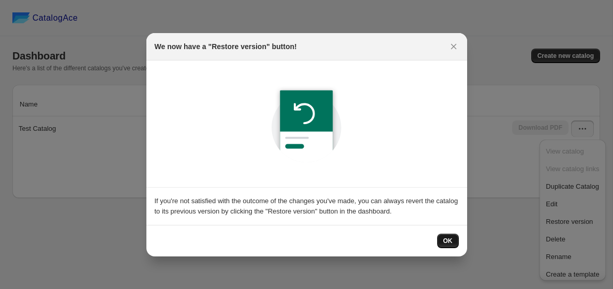
click at [453, 239] on button "OK" at bounding box center [448, 241] width 22 height 14
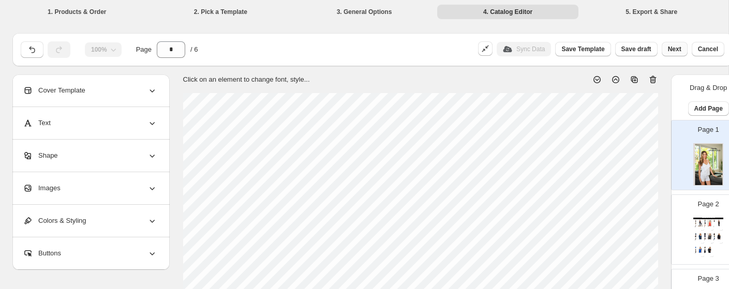
click at [614, 48] on span "Next" at bounding box center [674, 49] width 13 height 8
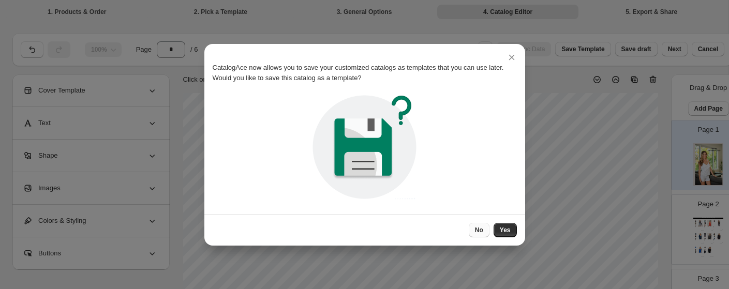
click at [482, 233] on span "No" at bounding box center [479, 230] width 8 height 8
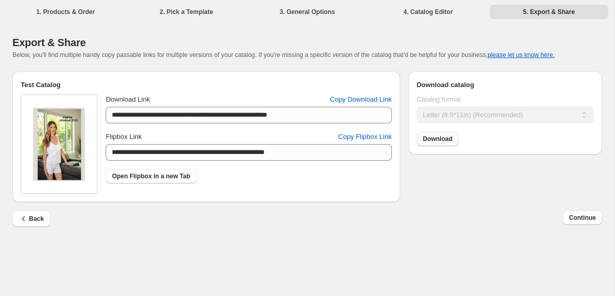
click at [449, 138] on span "Download" at bounding box center [438, 139] width 30 height 8
click at [356, 138] on span "Copy Flipbox Link" at bounding box center [364, 136] width 53 height 10
